Goal: Task Accomplishment & Management: Use online tool/utility

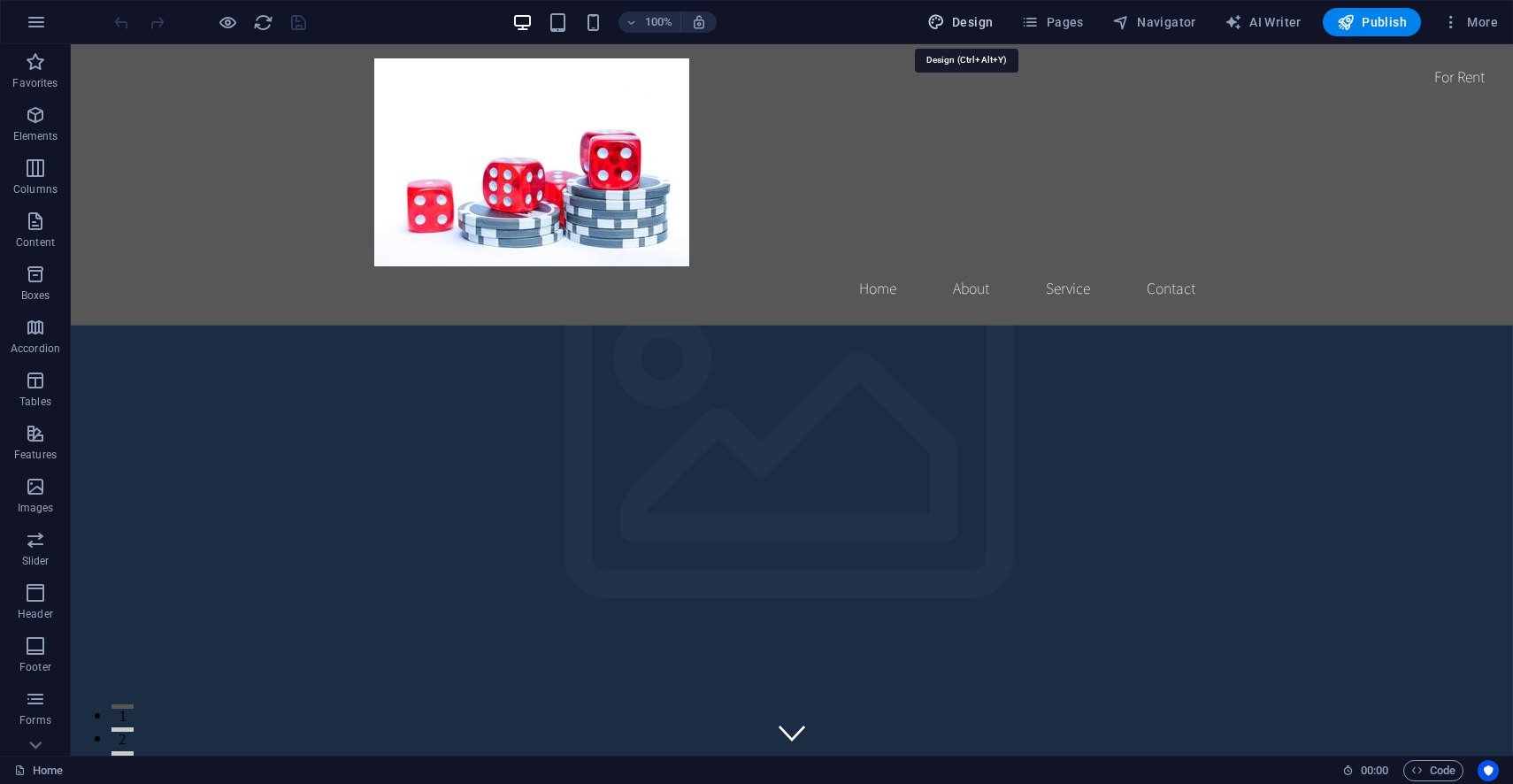
click at [970, 22] on span "Design" at bounding box center [961, 22] width 66 height 18
select select "rem"
select select "200"
select select "px"
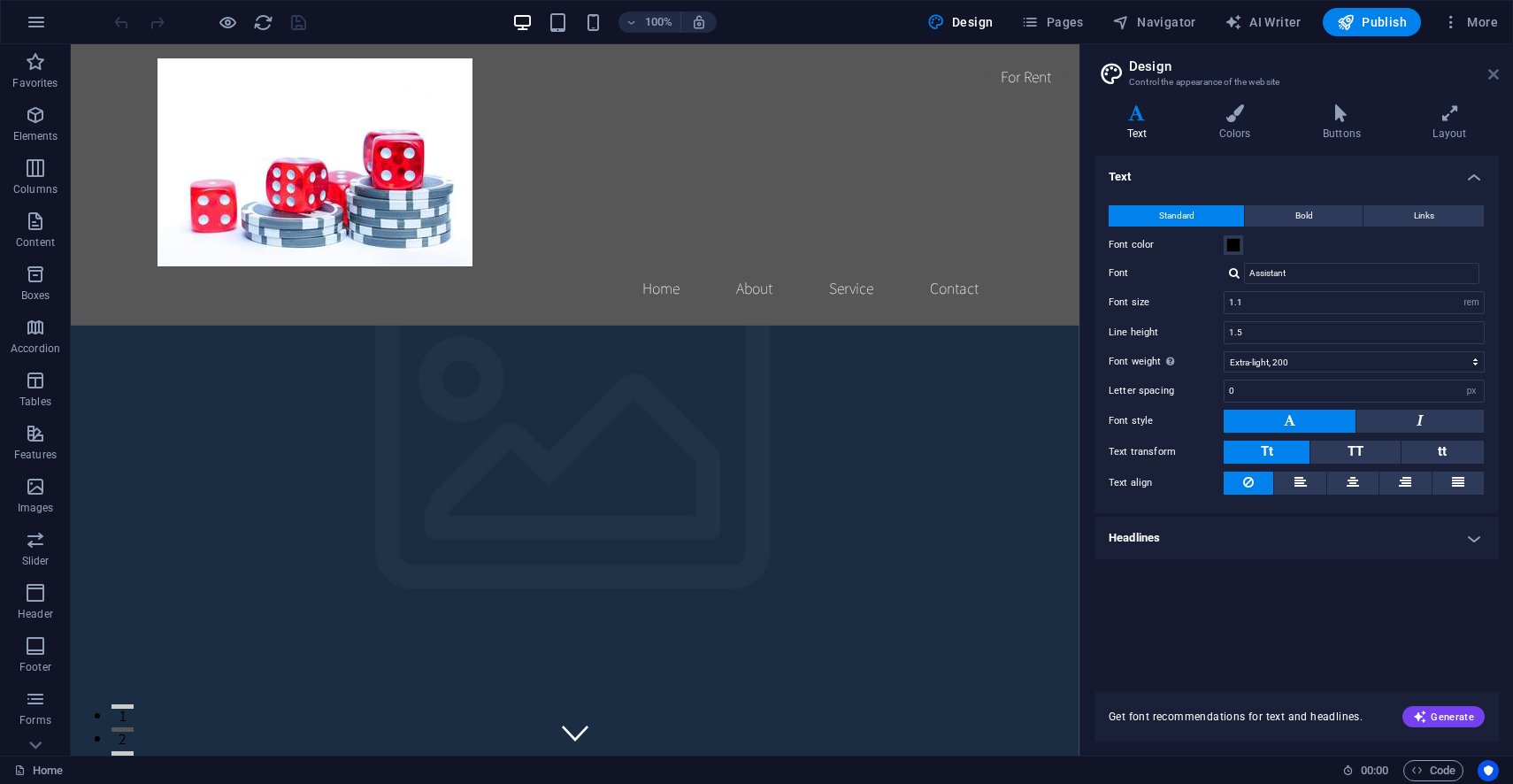
click at [1498, 71] on icon at bounding box center [1493, 74] width 10 height 14
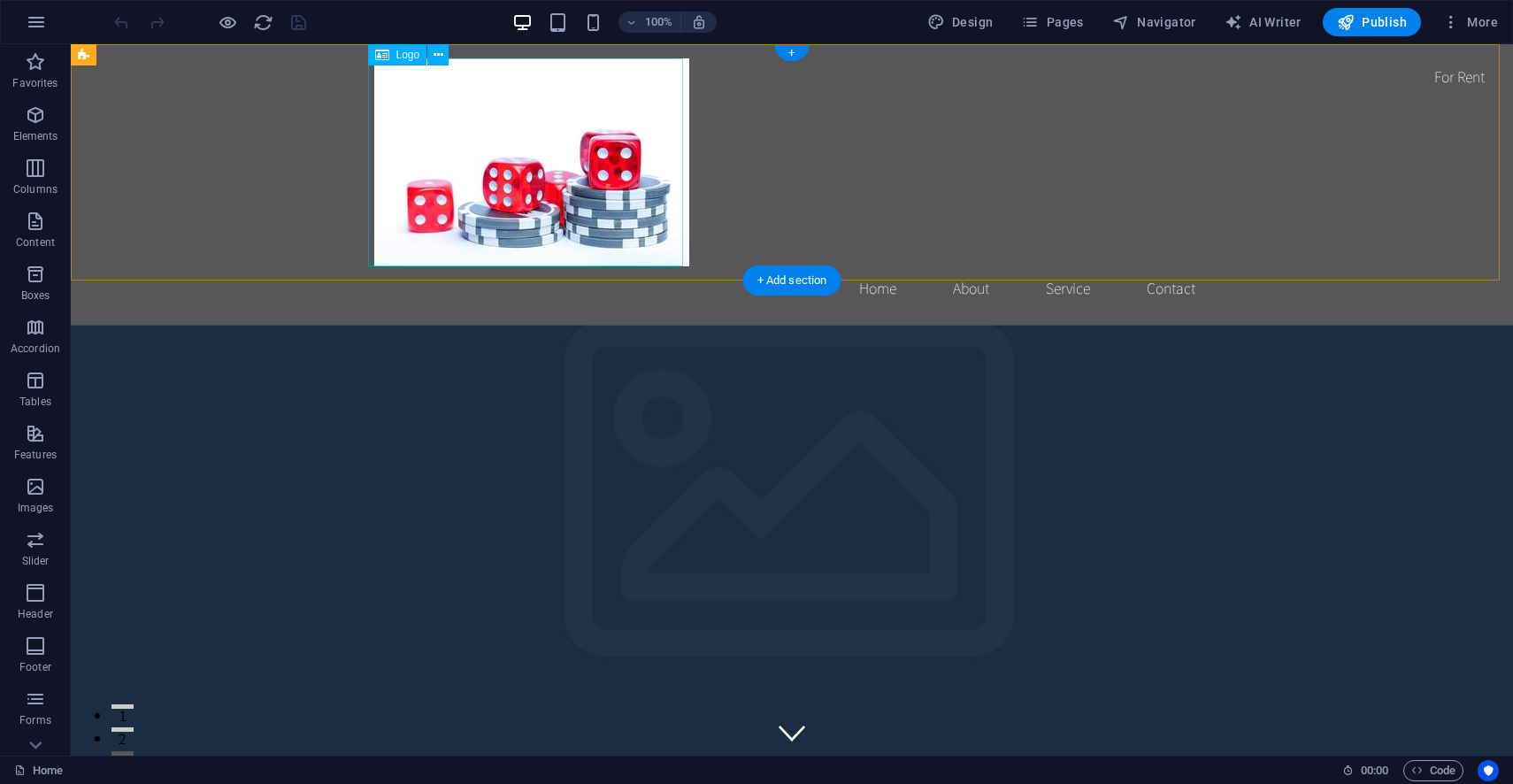
click at [552, 153] on div at bounding box center [792, 162] width 835 height 208
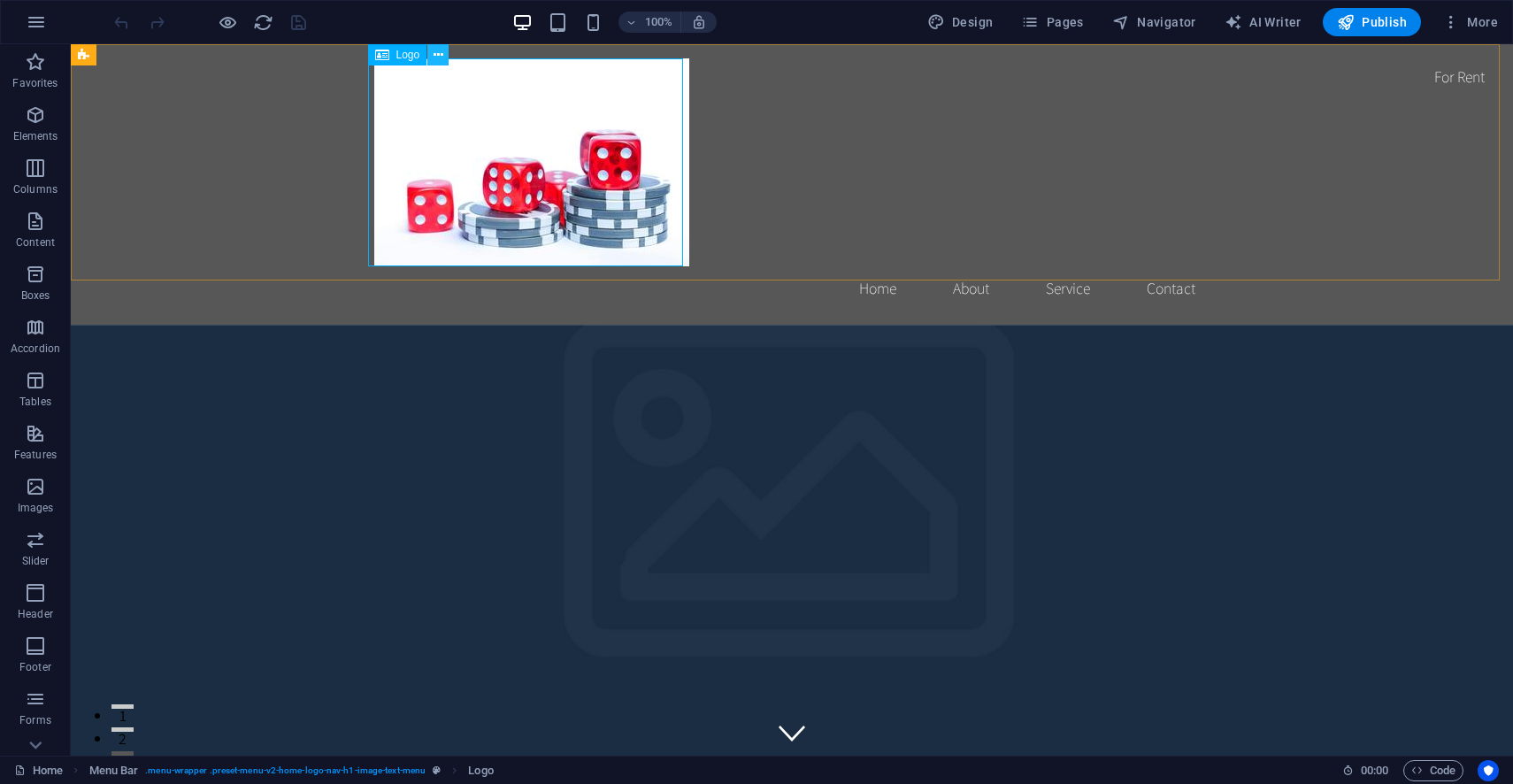
click at [446, 60] on button at bounding box center [438, 55] width 22 height 22
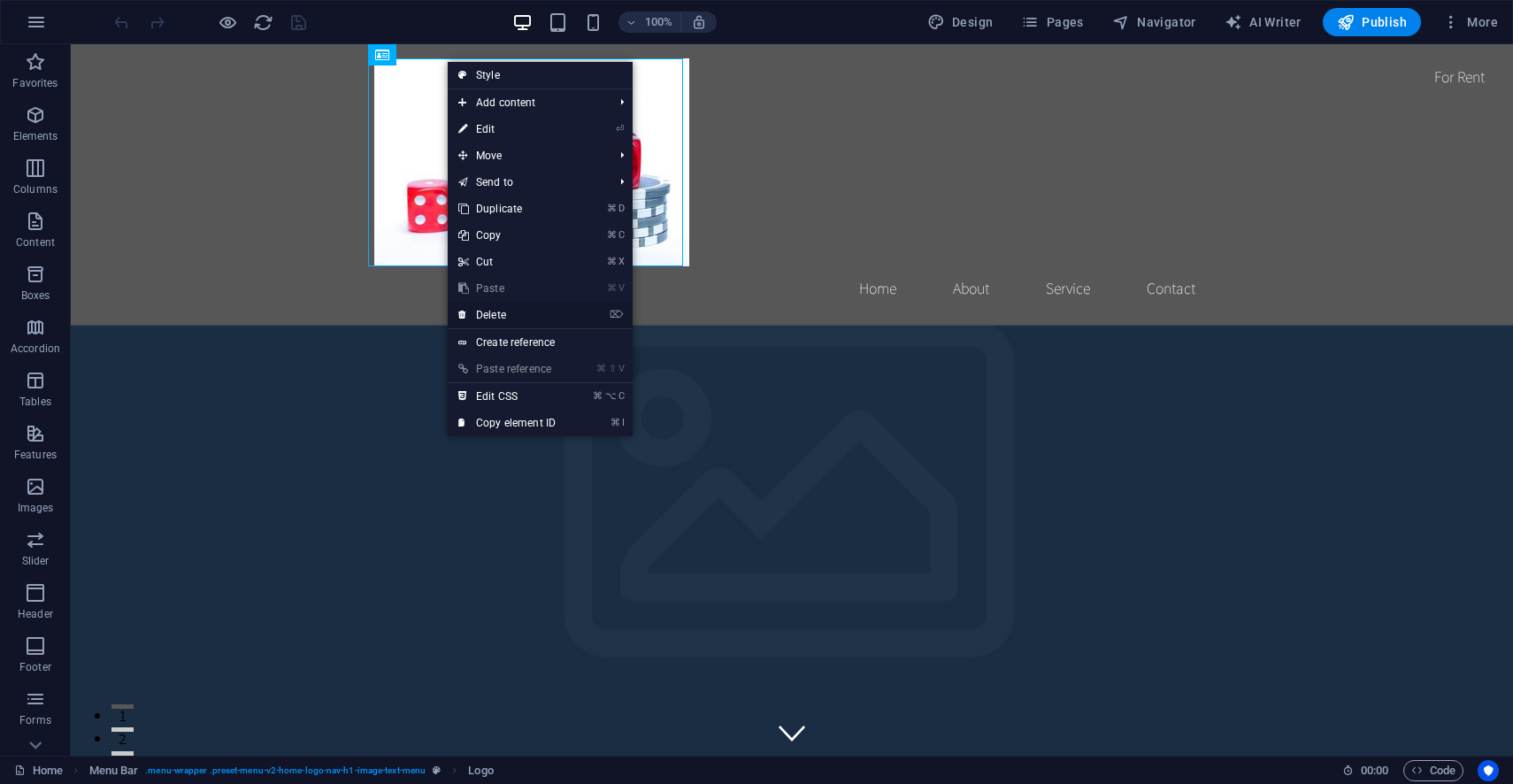
click at [493, 316] on link "⌦ Delete" at bounding box center [507, 315] width 119 height 26
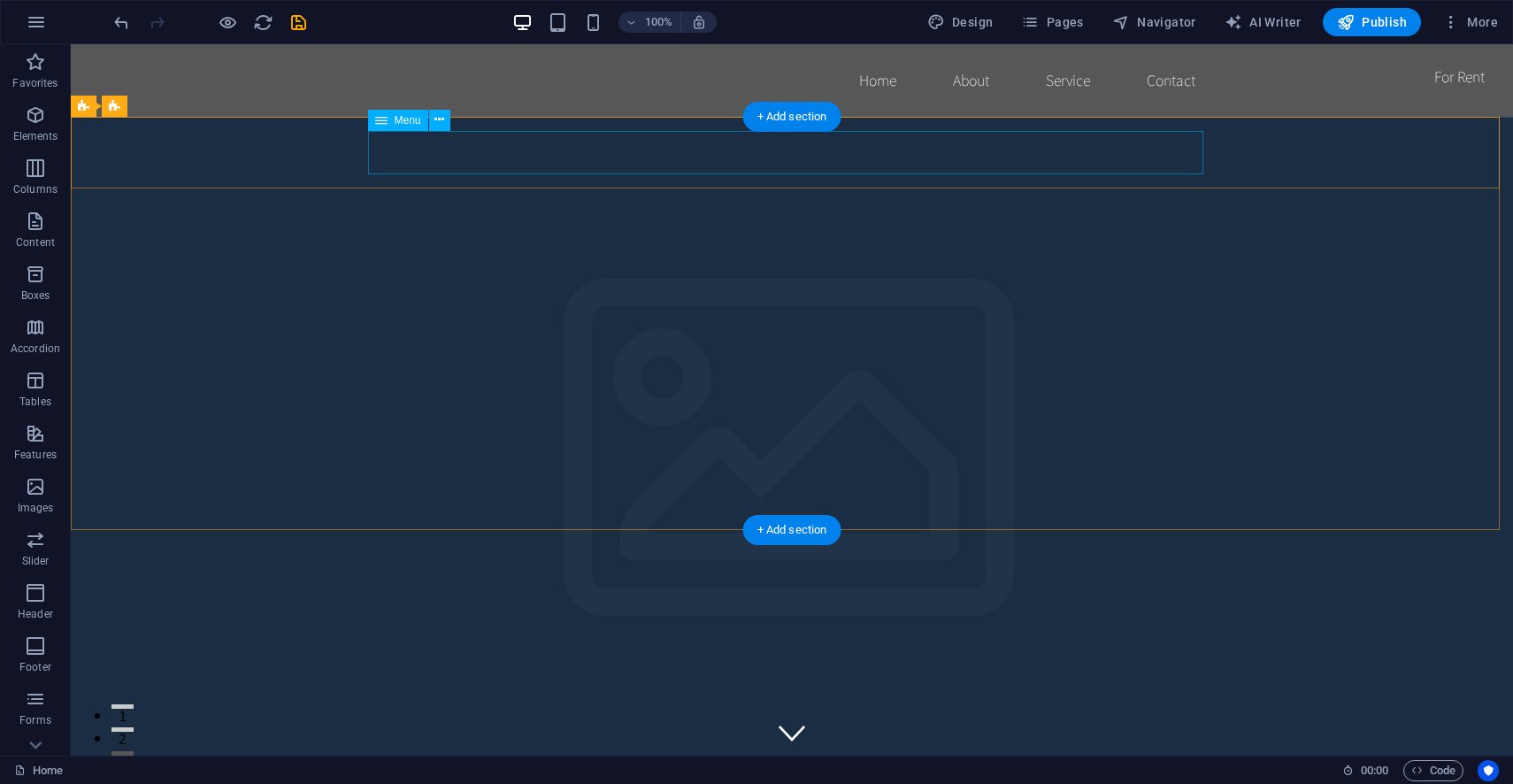
click at [955, 768] on nav "Home About Services Book Online Contact" at bounding box center [792, 790] width 835 height 44
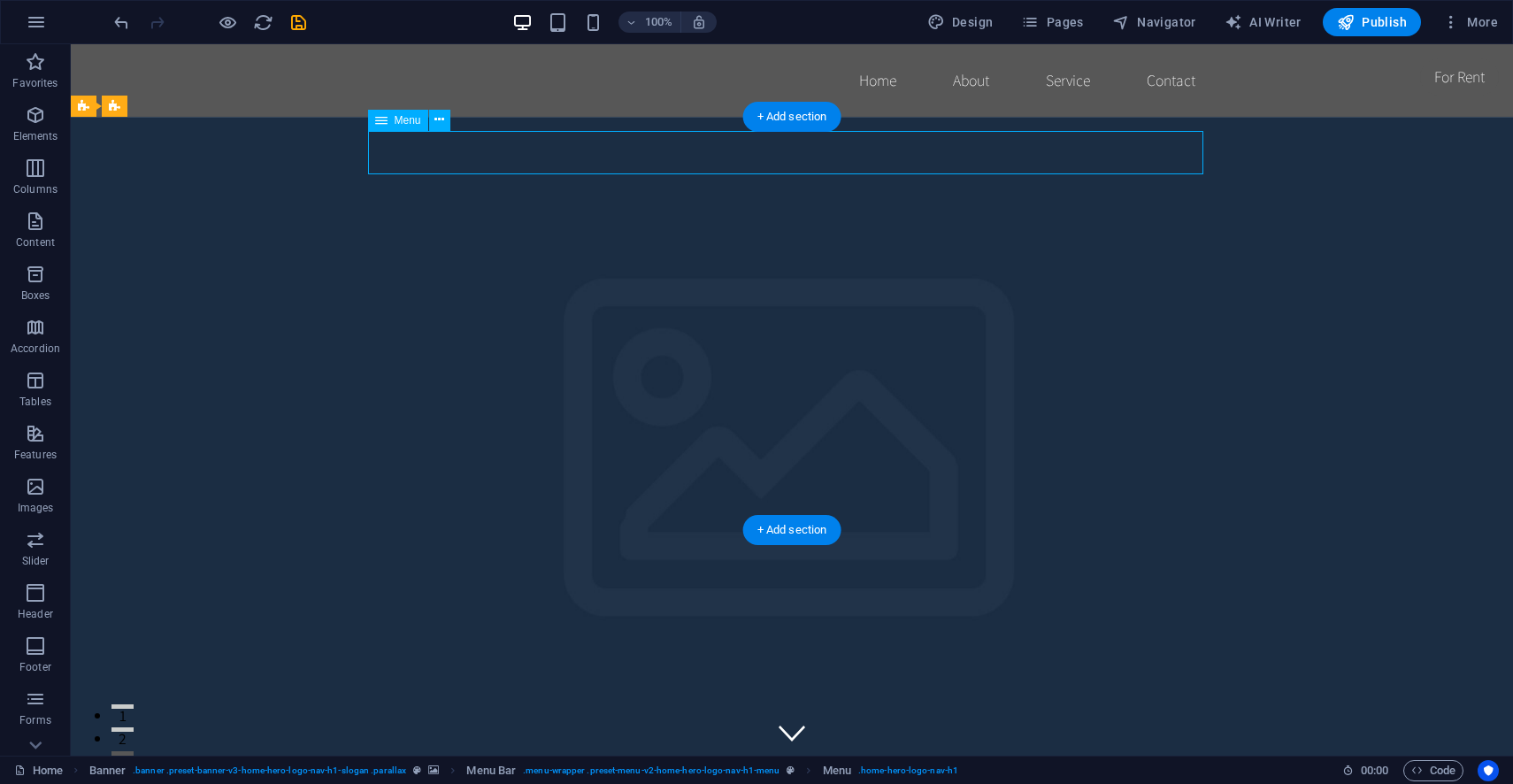
click at [961, 768] on nav "Home About Services Book Online Contact" at bounding box center [792, 790] width 835 height 44
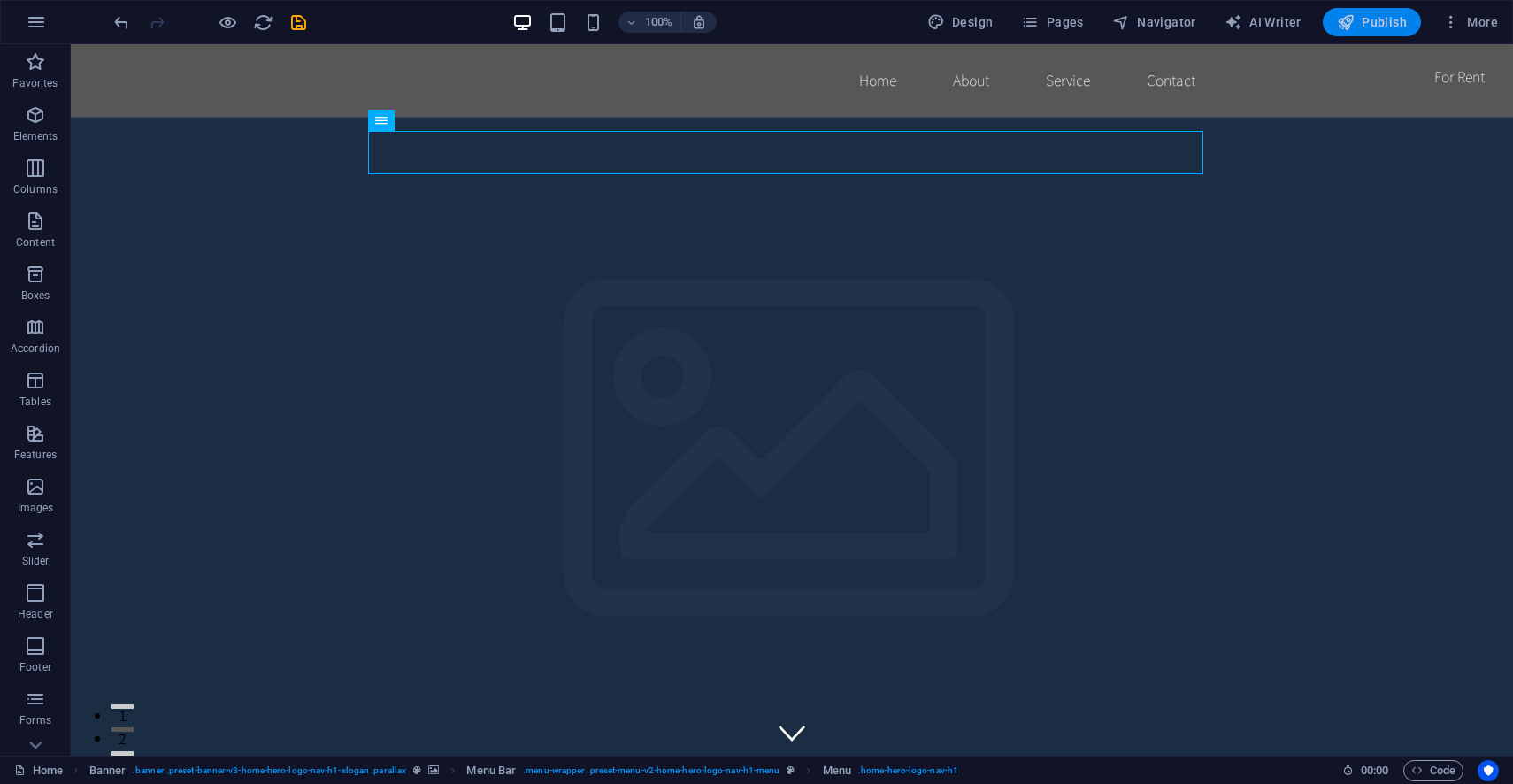
click at [1370, 26] on span "Publish" at bounding box center [1372, 22] width 70 height 18
checkbox input "false"
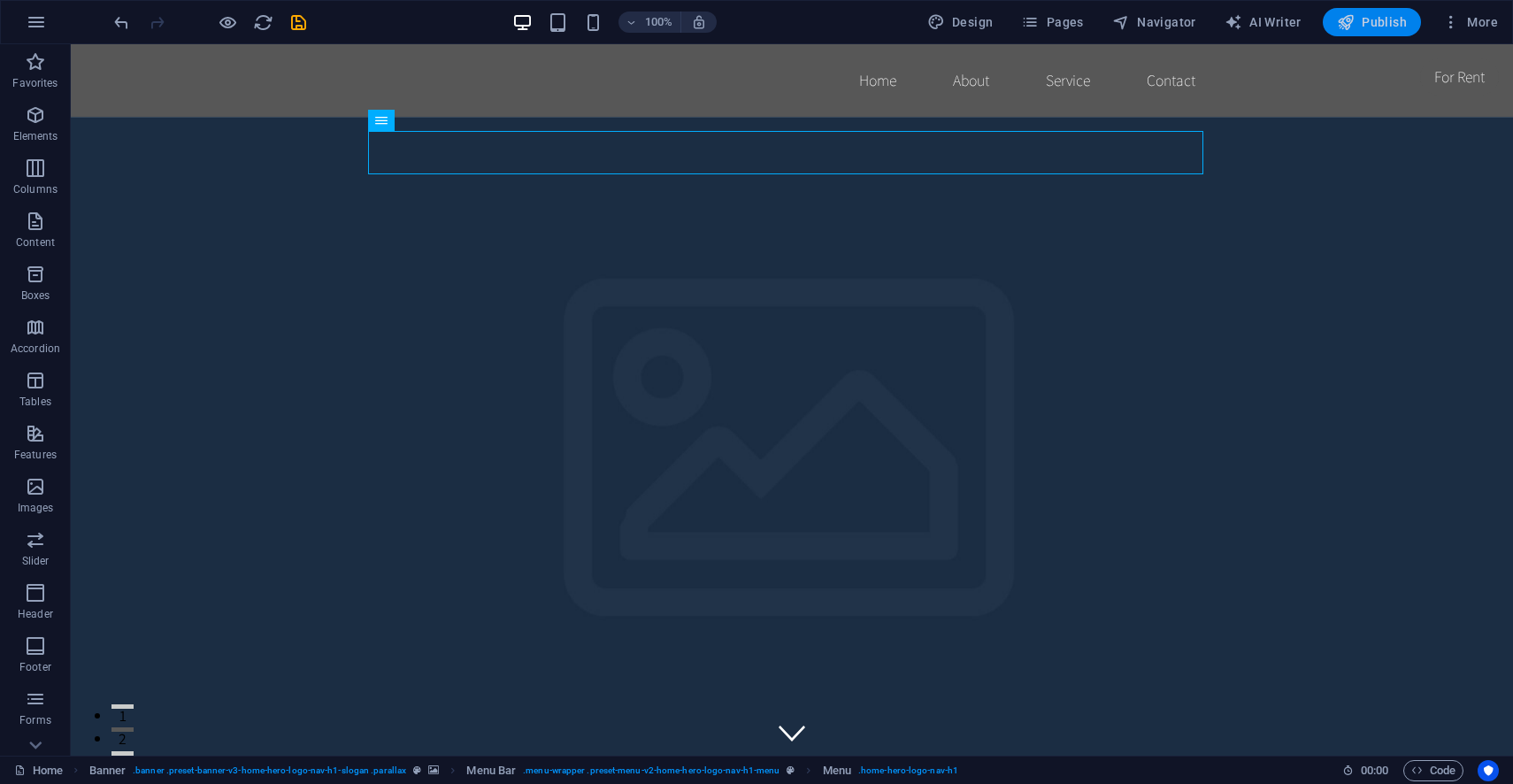
checkbox input "false"
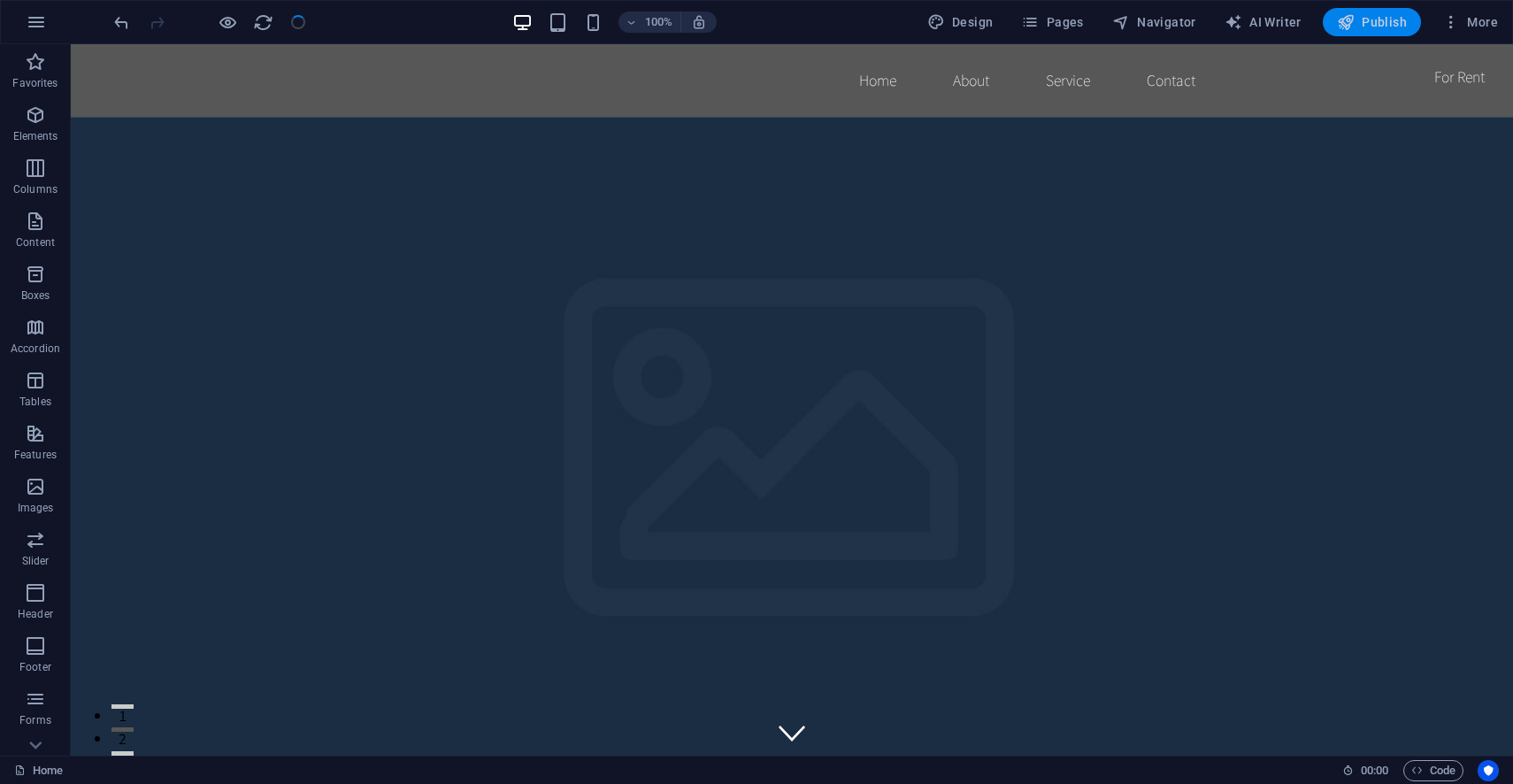
click at [1370, 26] on span "Publish" at bounding box center [1372, 22] width 70 height 18
checkbox input "false"
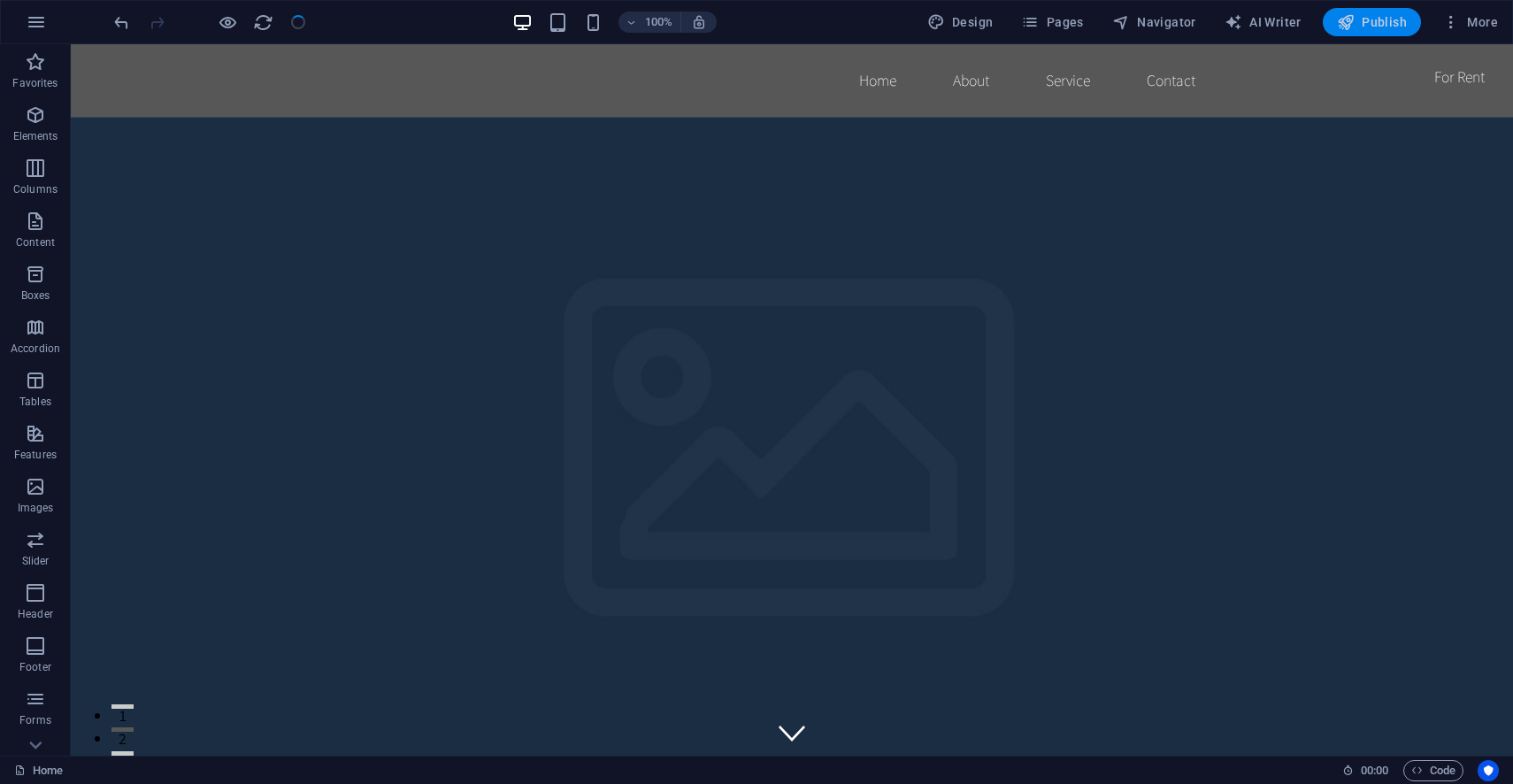
checkbox input "false"
